Goal: Task Accomplishment & Management: Use online tool/utility

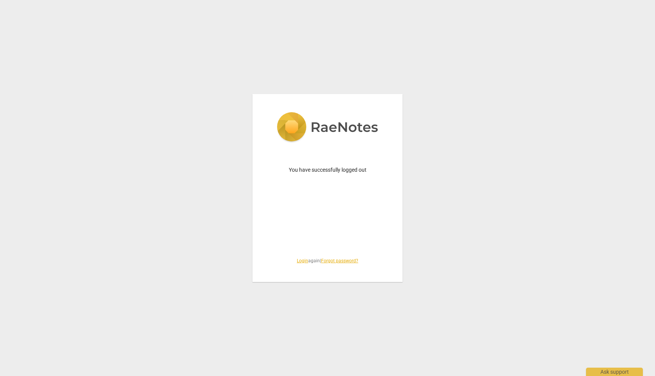
click at [298, 259] on link "Login" at bounding box center [302, 260] width 11 height 5
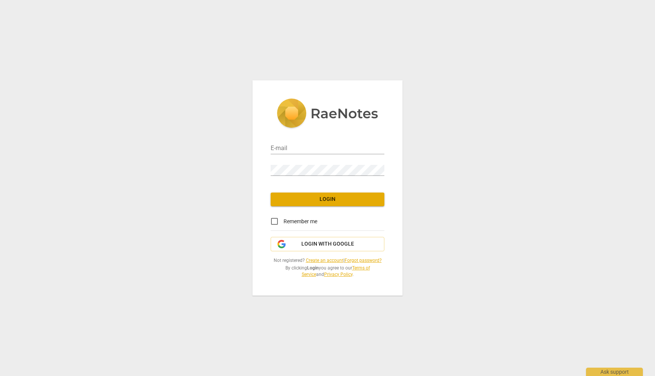
type input "[EMAIL_ADDRESS][DOMAIN_NAME]"
click at [333, 199] on span "Login" at bounding box center [328, 200] width 102 height 8
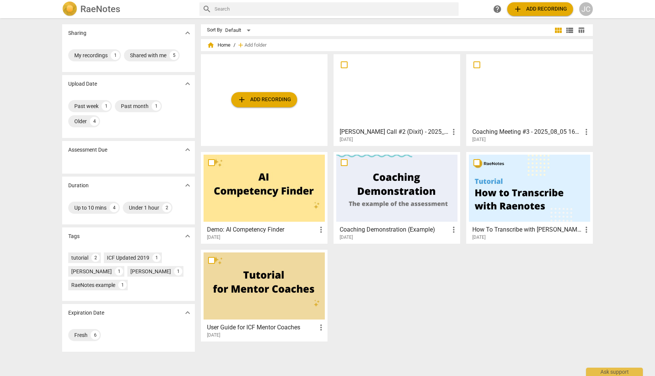
click at [417, 130] on h3 "[PERSON_NAME] Call #2 (Dixit) - 2025_08_12 15_56 EDT - Recording" at bounding box center [395, 131] width 110 height 9
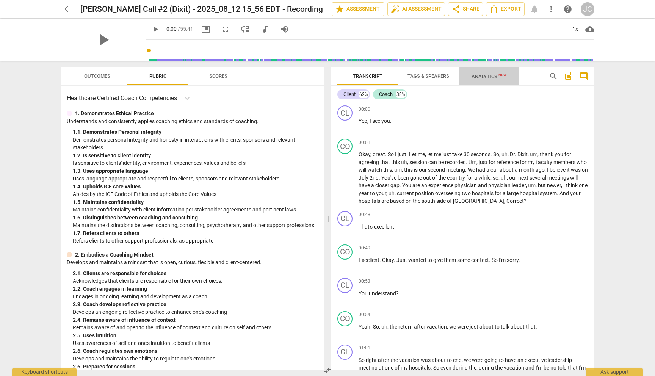
click at [475, 78] on span "Analytics New" at bounding box center [489, 77] width 35 height 6
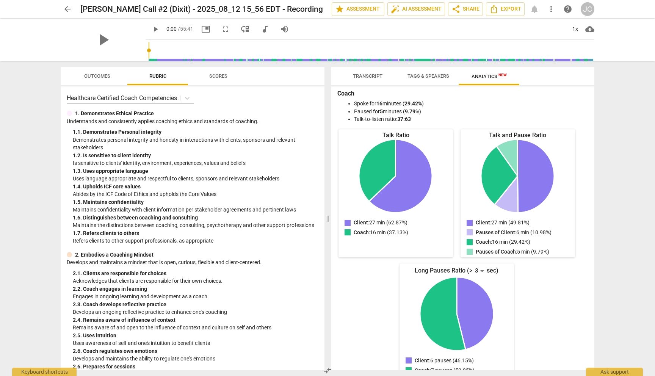
scroll to position [49, 0]
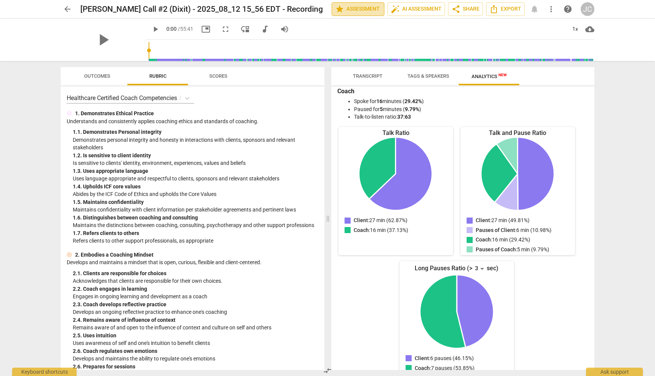
click at [358, 6] on span "star Assessment" at bounding box center [358, 9] width 46 height 9
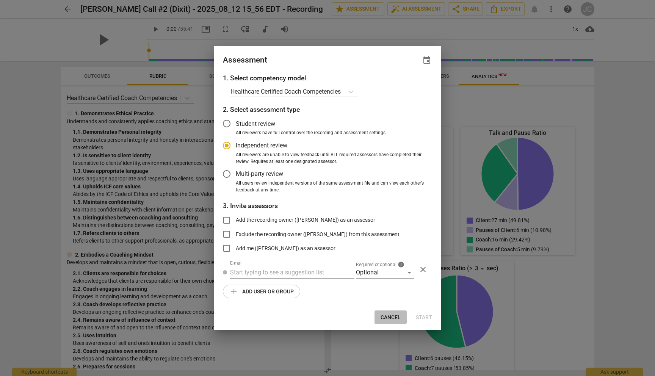
click at [389, 315] on span "Cancel" at bounding box center [391, 318] width 20 height 8
radio input "false"
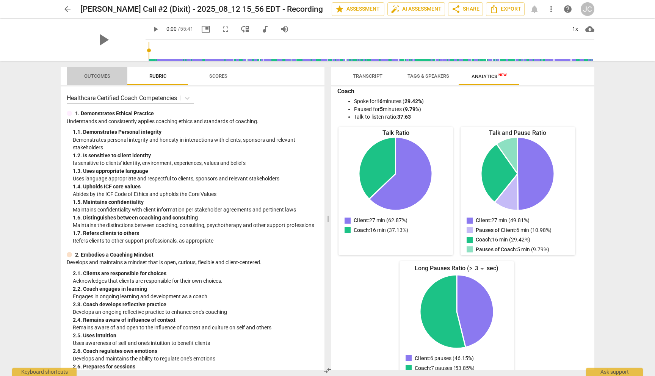
click at [102, 78] on span "Outcomes" at bounding box center [97, 76] width 26 height 6
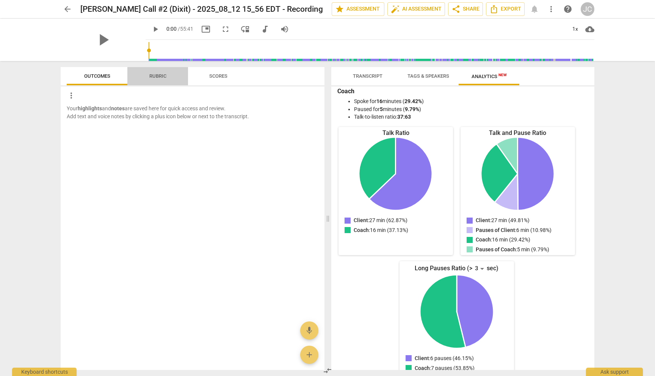
click at [154, 76] on span "Rubric" at bounding box center [157, 76] width 17 height 6
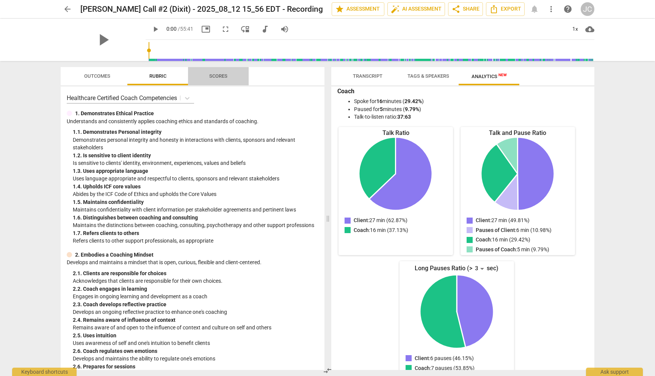
click at [225, 76] on span "Scores" at bounding box center [218, 76] width 18 height 6
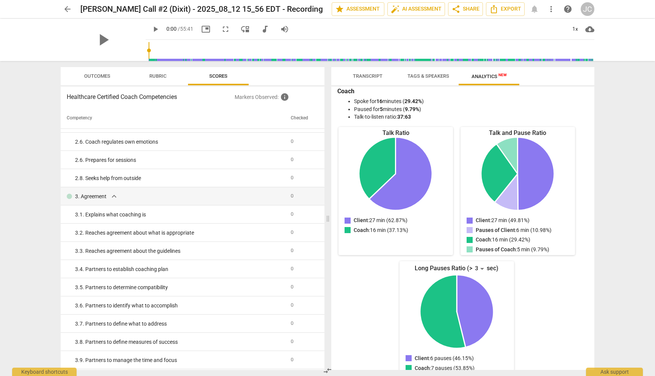
scroll to position [0, 0]
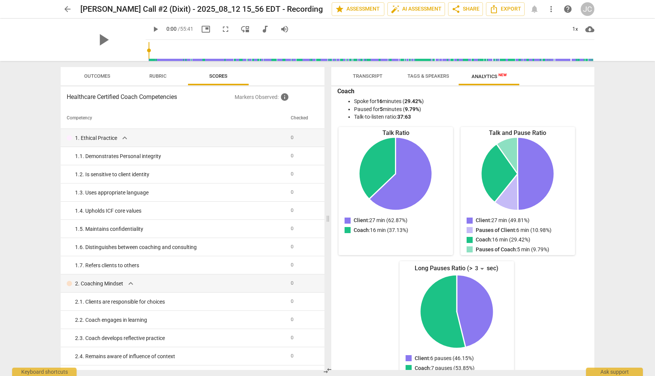
click at [63, 9] on span "arrow_back" at bounding box center [67, 9] width 9 height 9
